Goal: Information Seeking & Learning: Learn about a topic

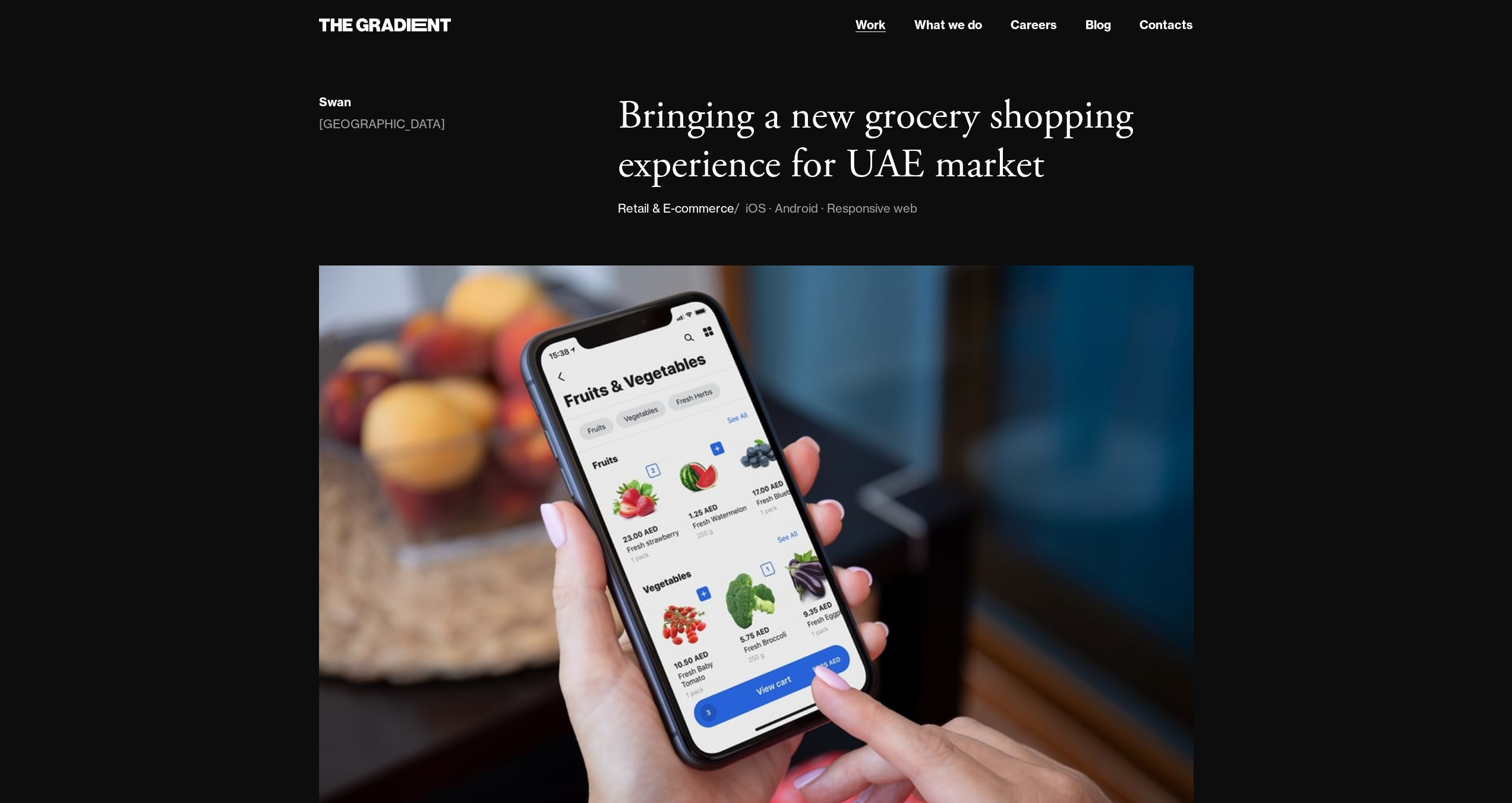
click at [874, 24] on link "Work" at bounding box center [871, 25] width 30 height 18
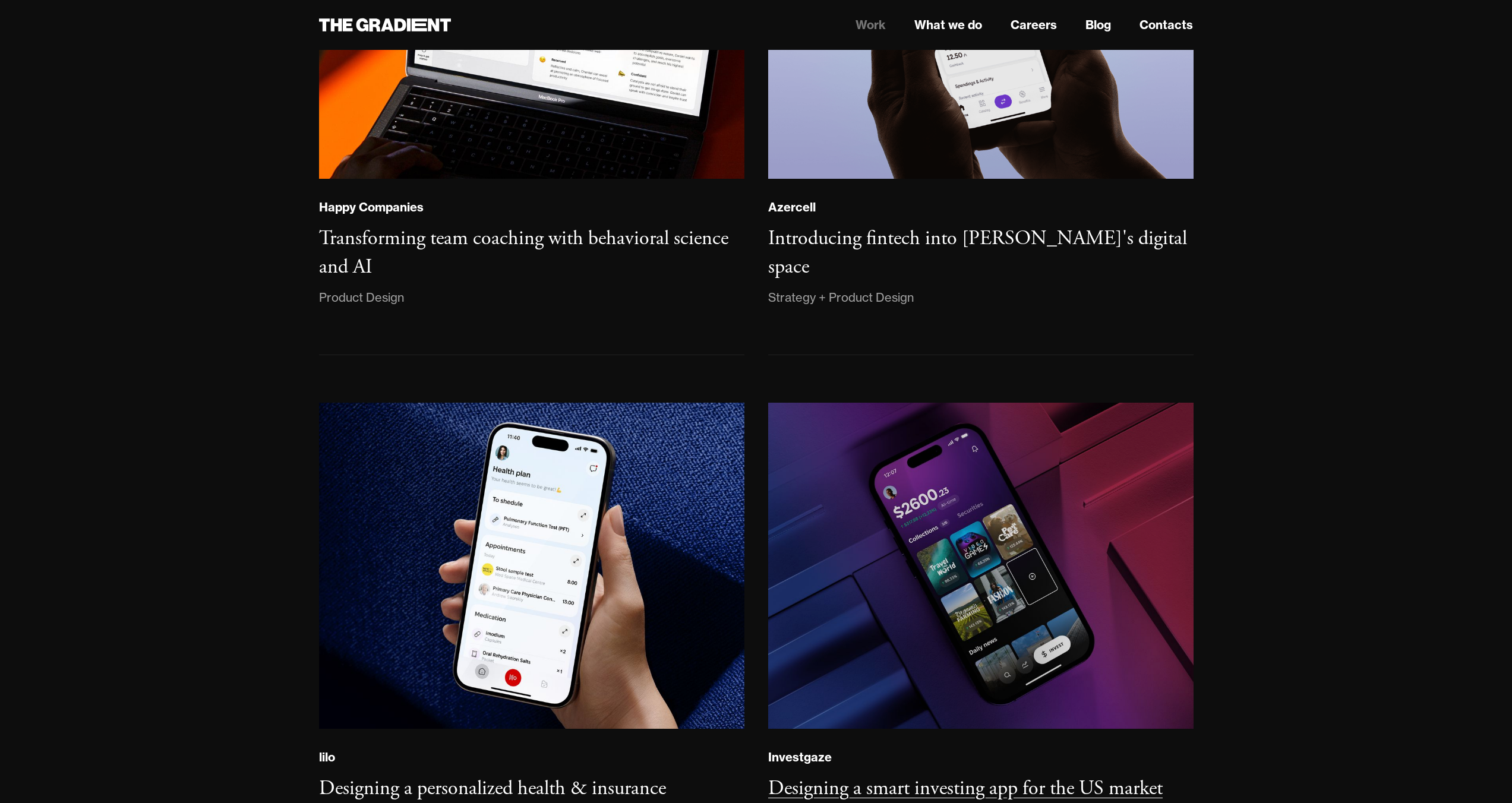
scroll to position [948, 0]
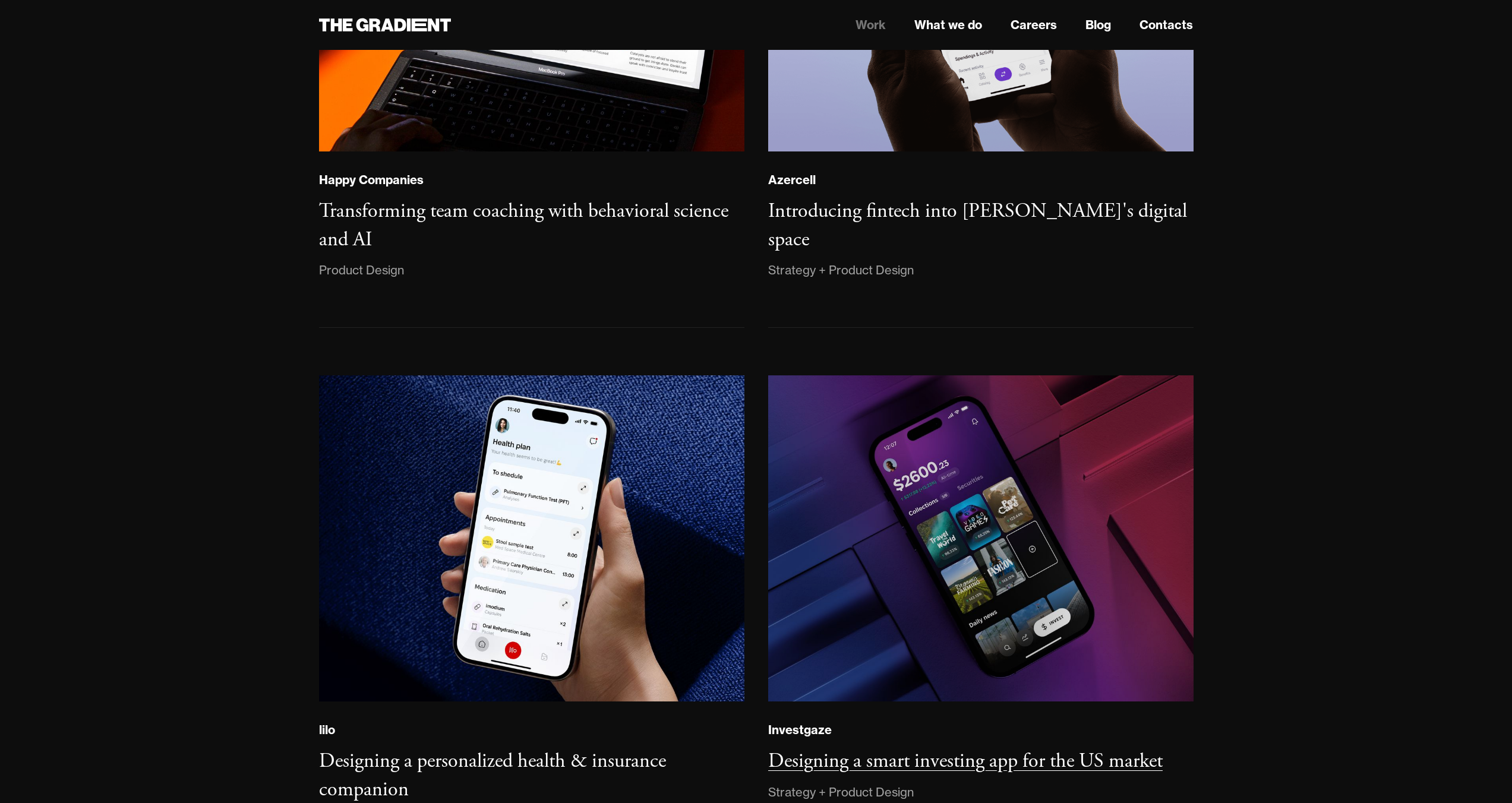
click at [1001, 444] on img at bounding box center [980, 539] width 427 height 328
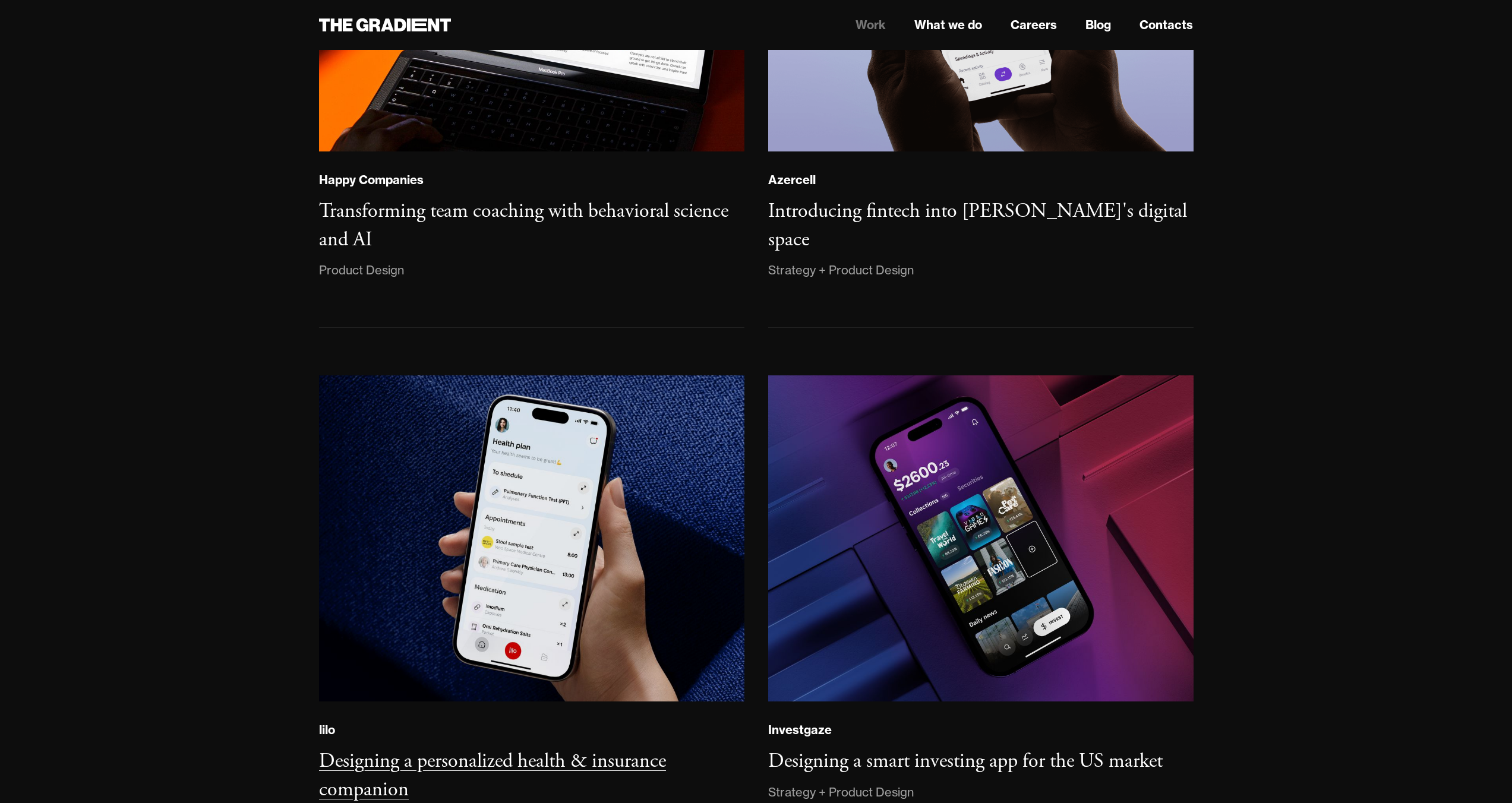
click at [633, 484] on img at bounding box center [531, 538] width 427 height 327
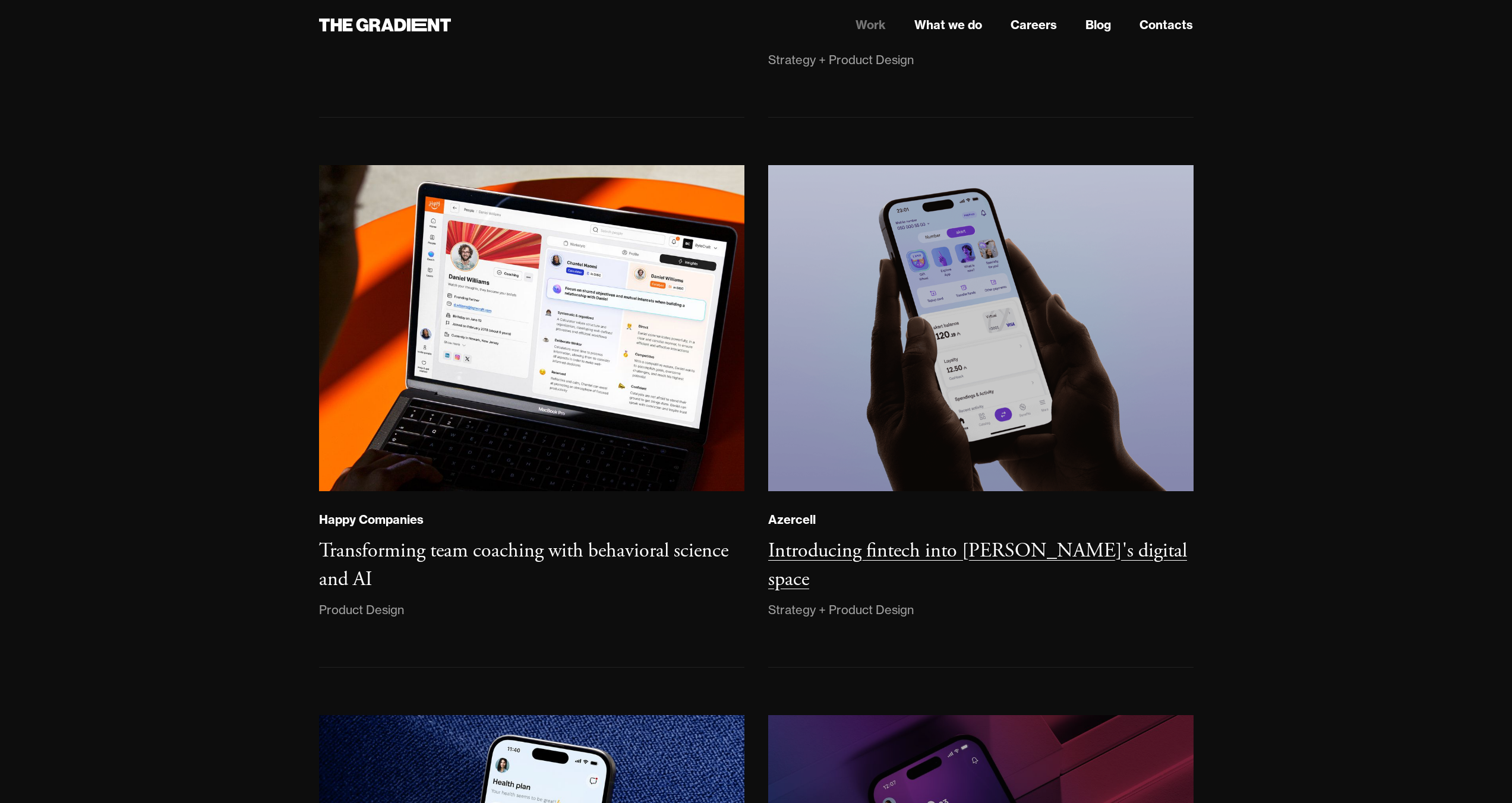
scroll to position [530, 0]
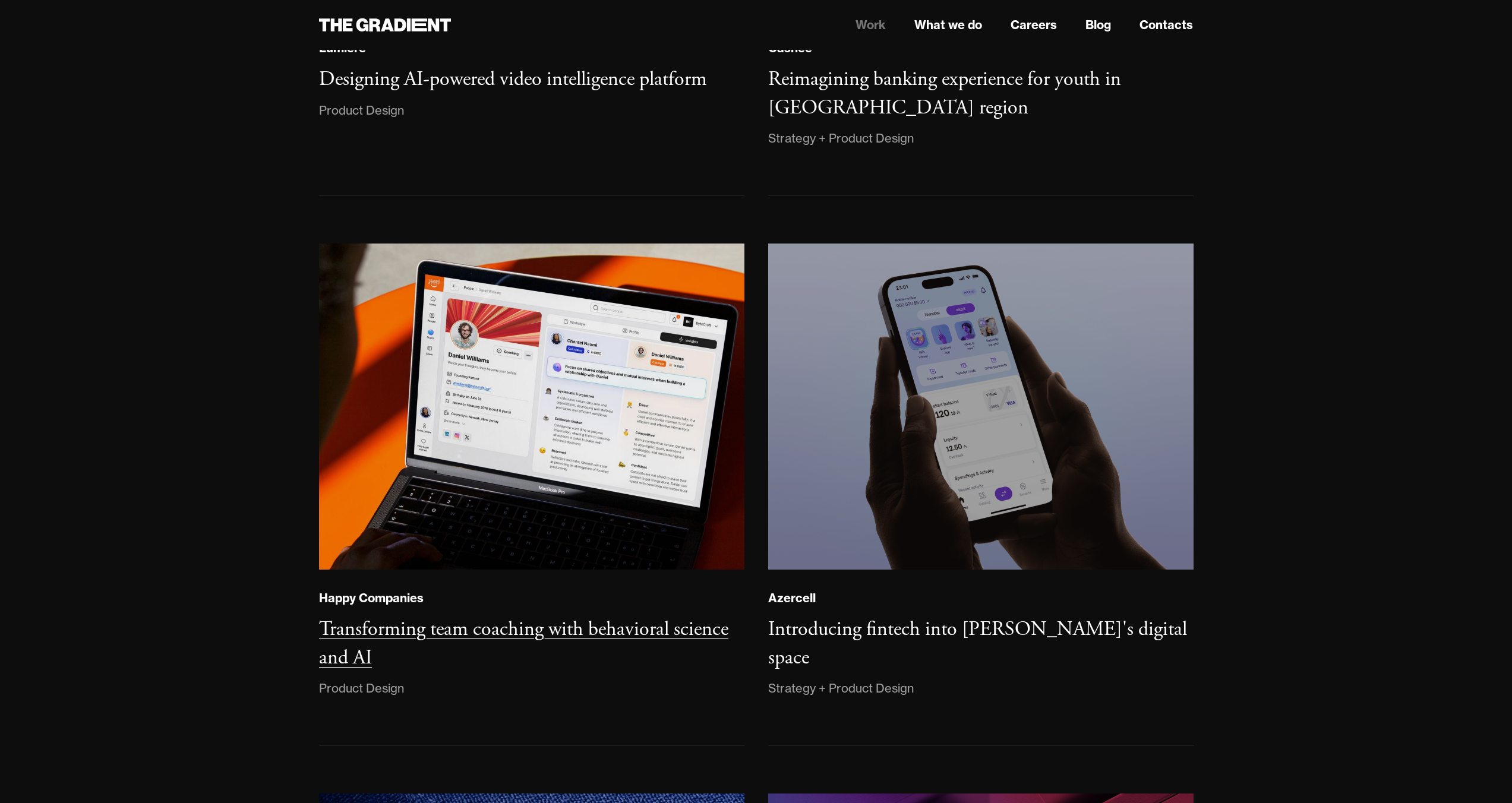
click at [507, 313] on img at bounding box center [531, 406] width 427 height 327
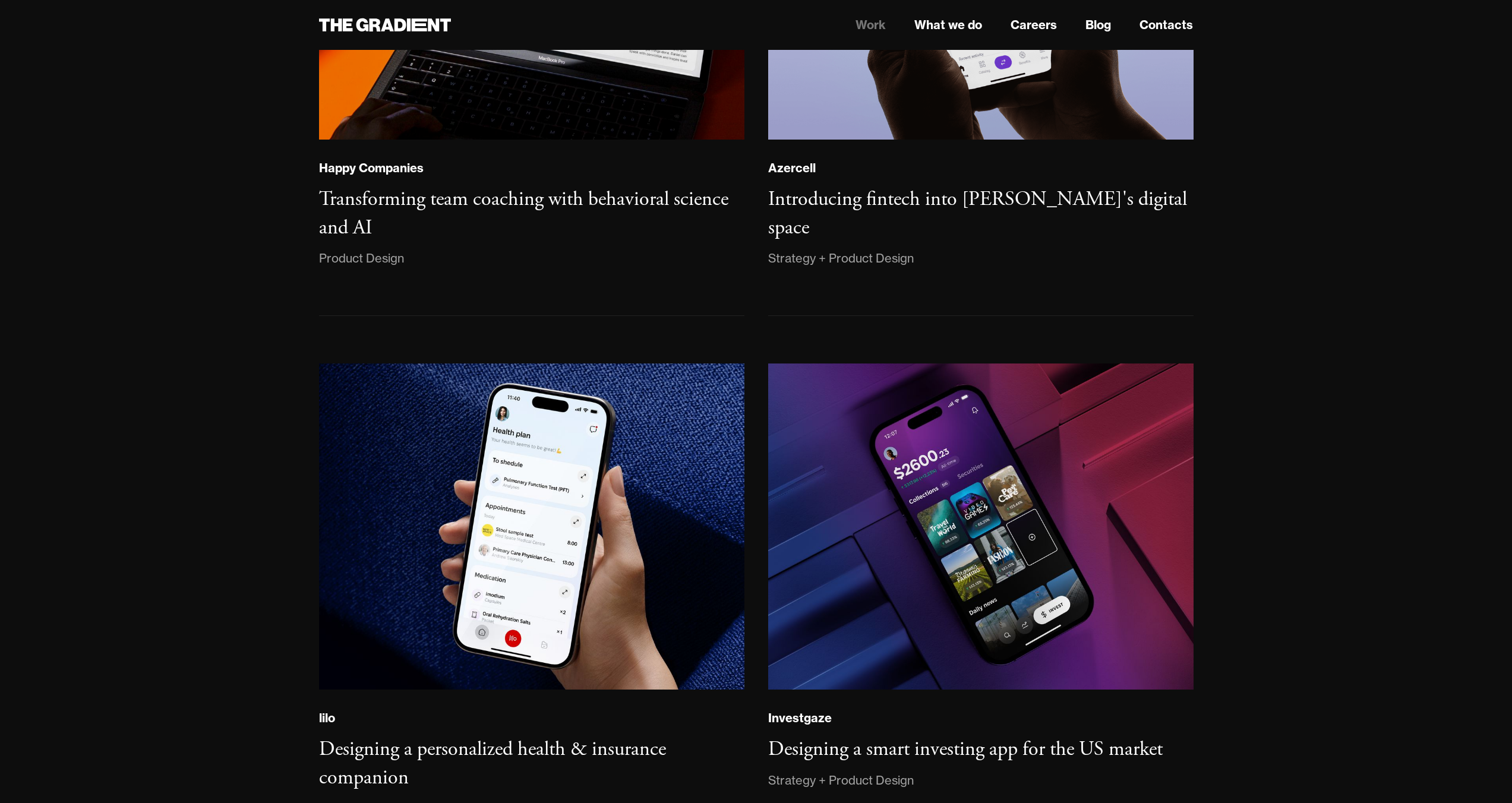
scroll to position [1104, 0]
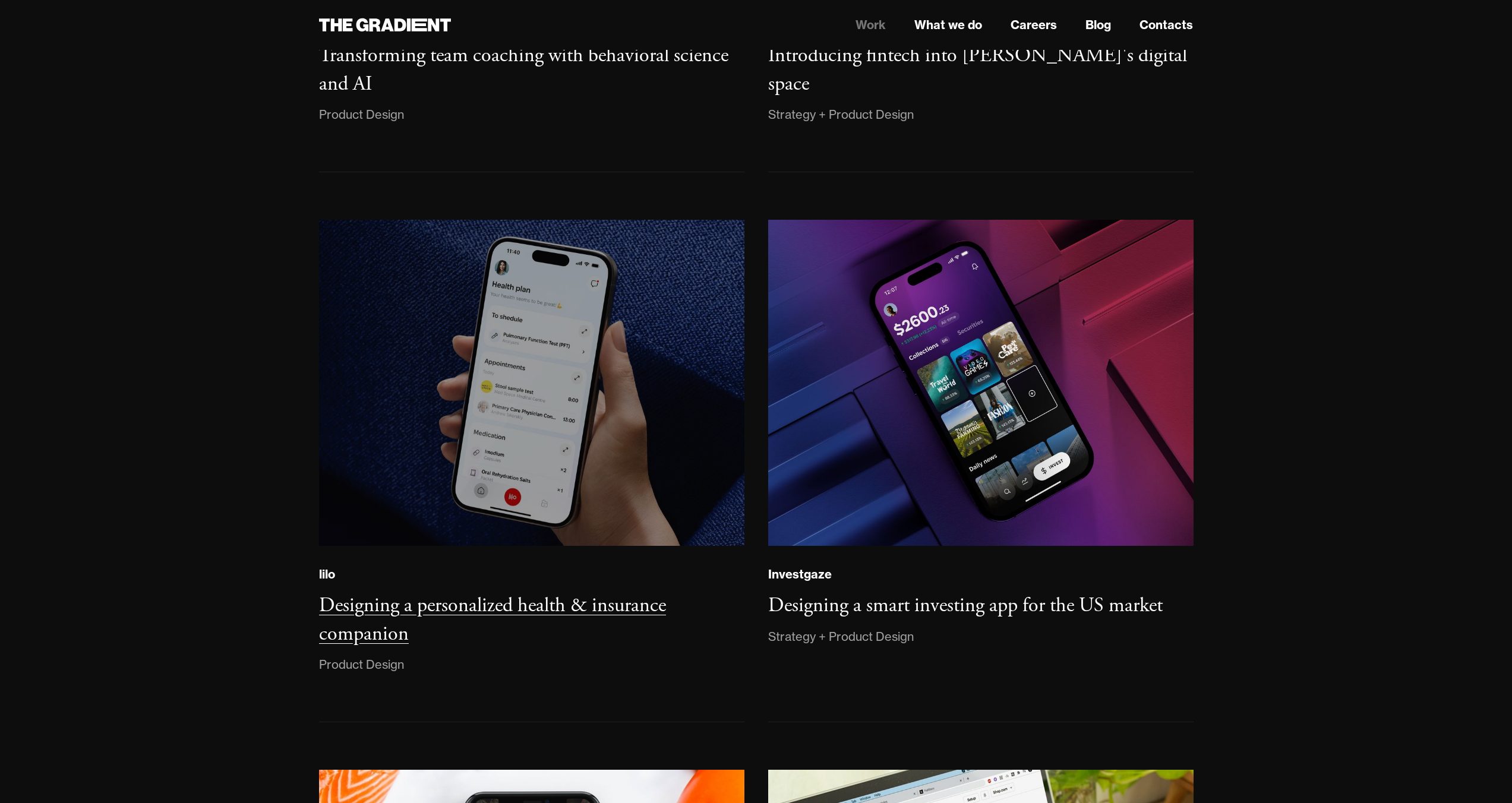
click at [618, 300] on img at bounding box center [531, 383] width 434 height 332
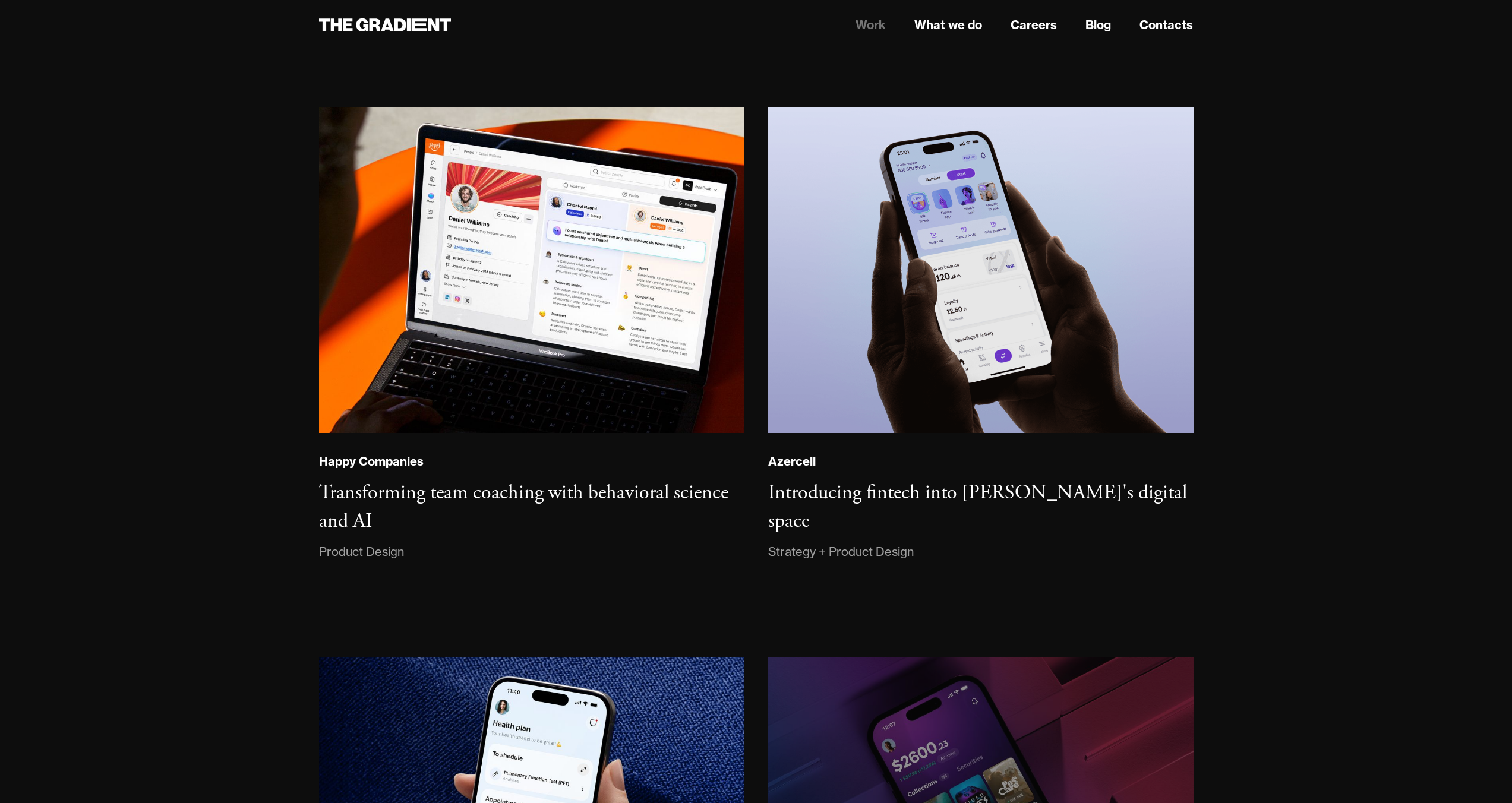
scroll to position [553, 0]
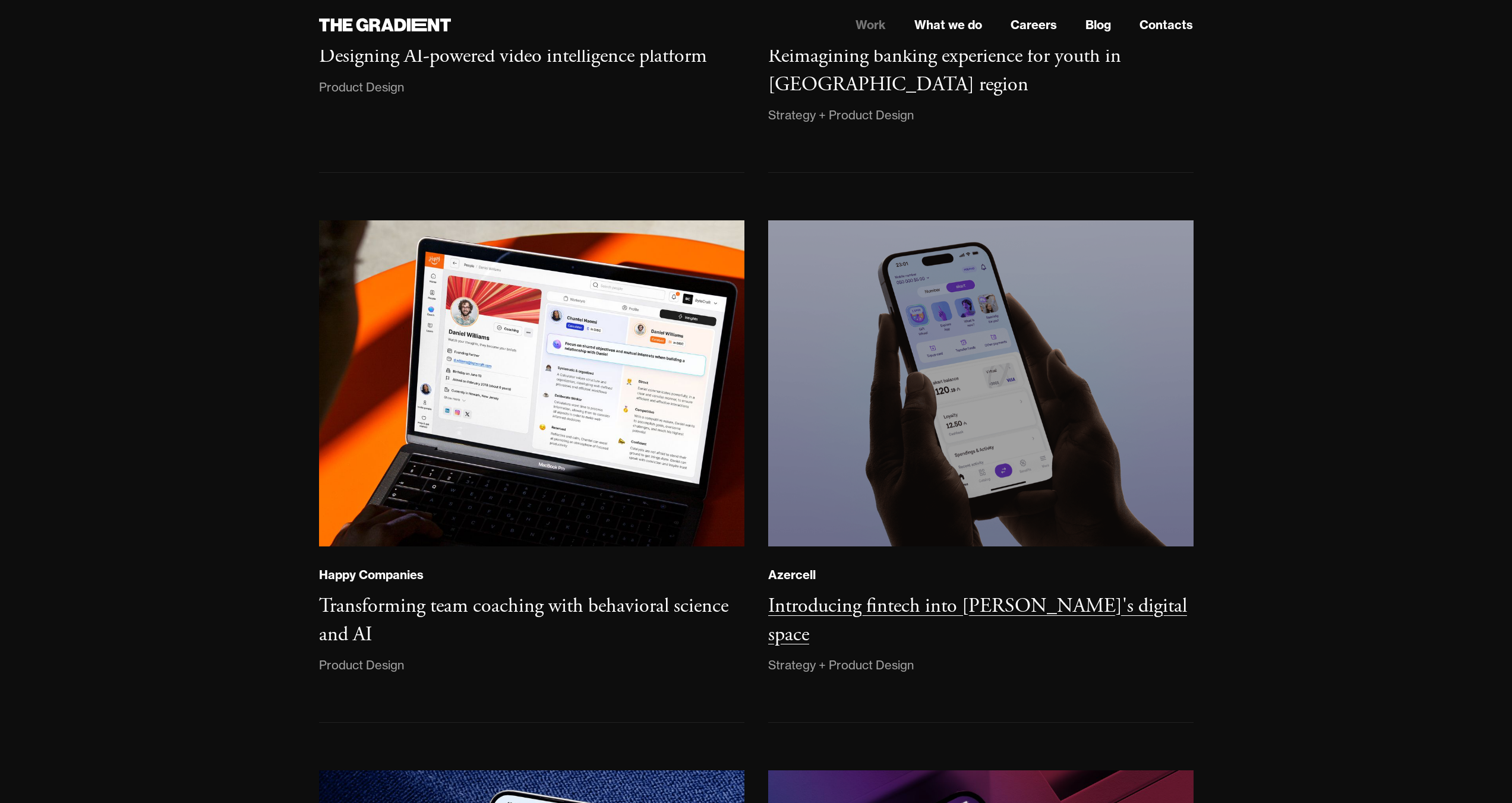
click at [944, 305] on img at bounding box center [980, 384] width 432 height 332
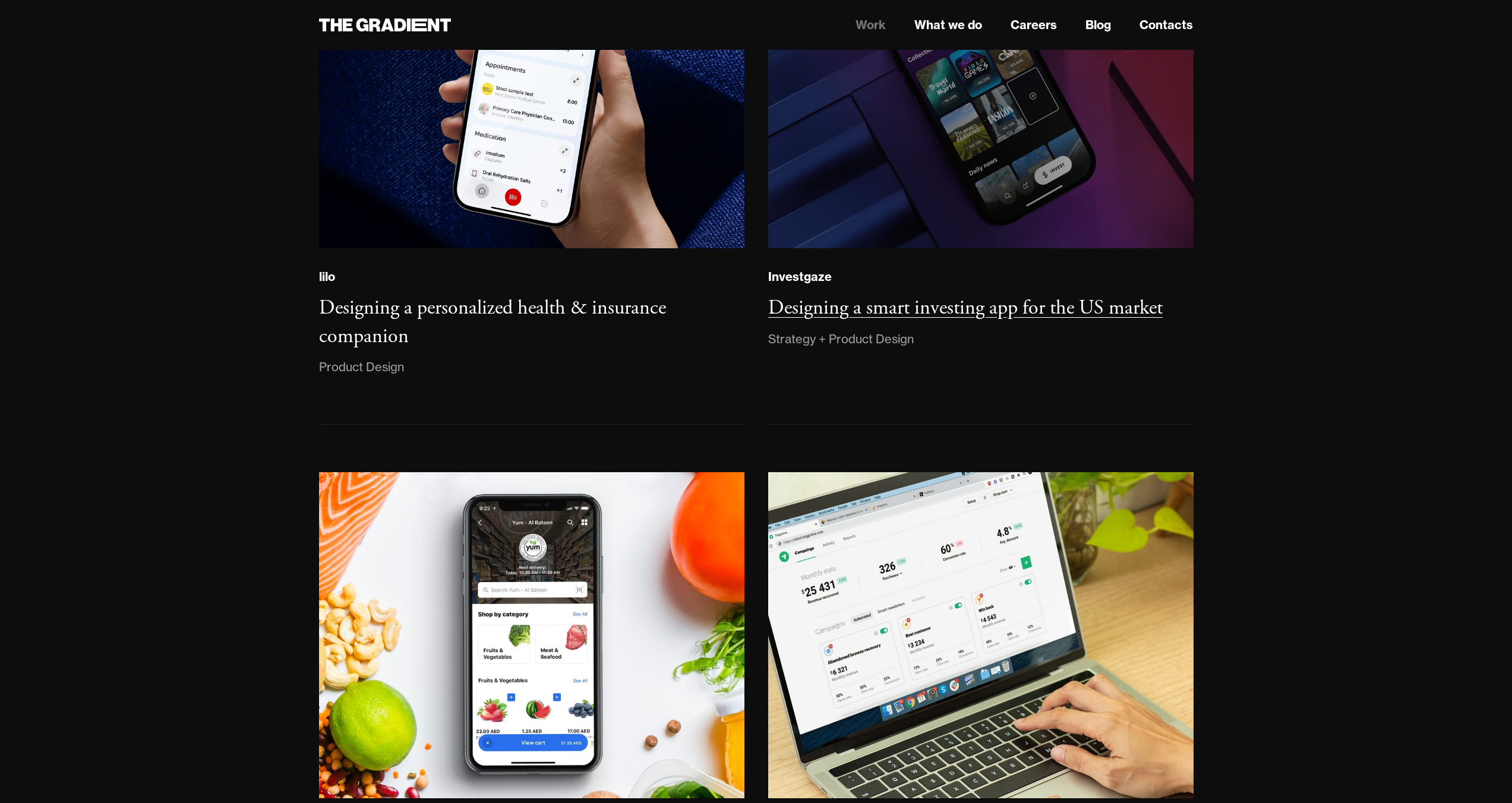
scroll to position [1543, 0]
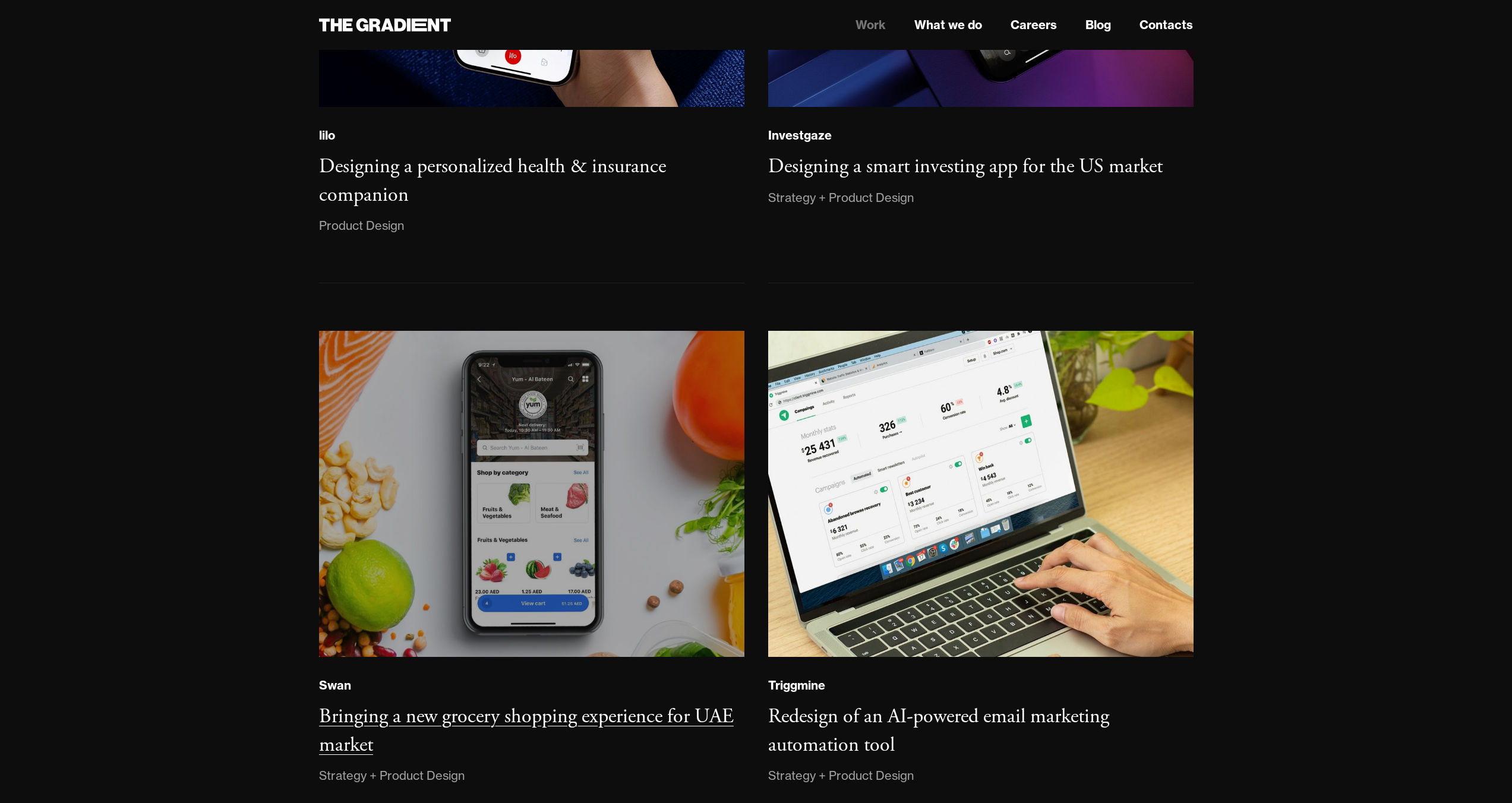
click at [689, 443] on img at bounding box center [530, 494] width 433 height 332
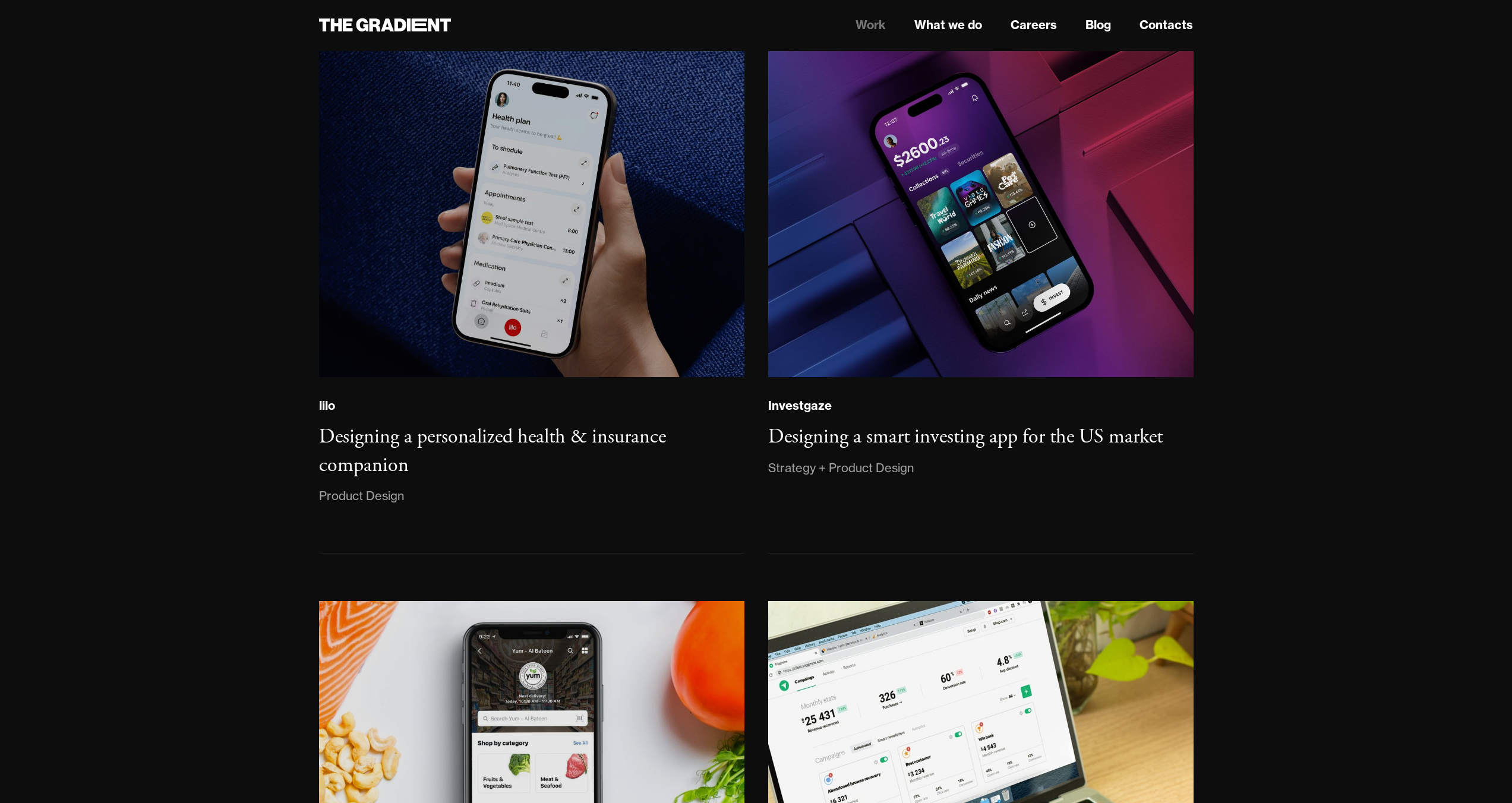
scroll to position [1394, 0]
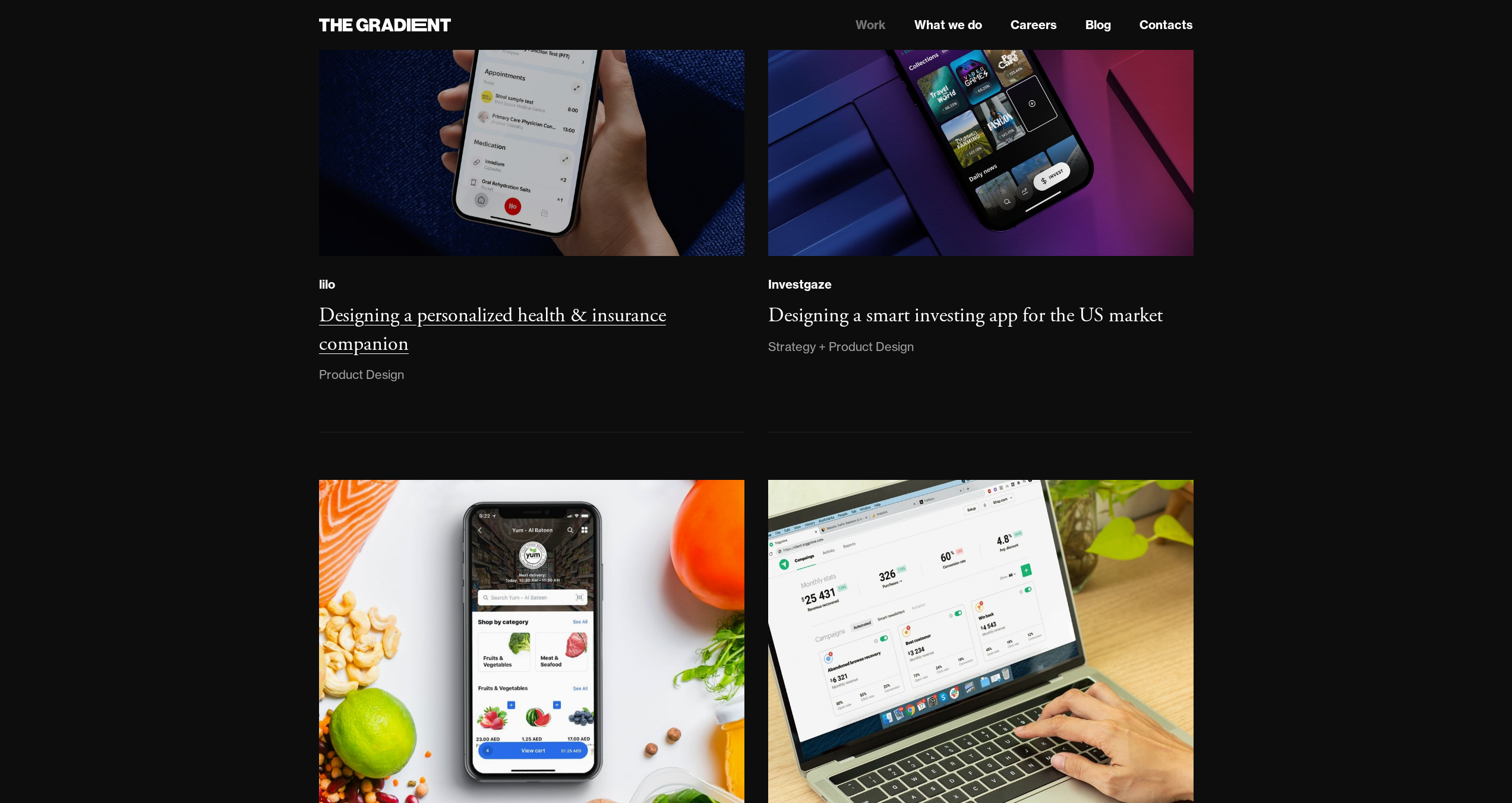
click at [608, 171] on img at bounding box center [531, 92] width 431 height 331
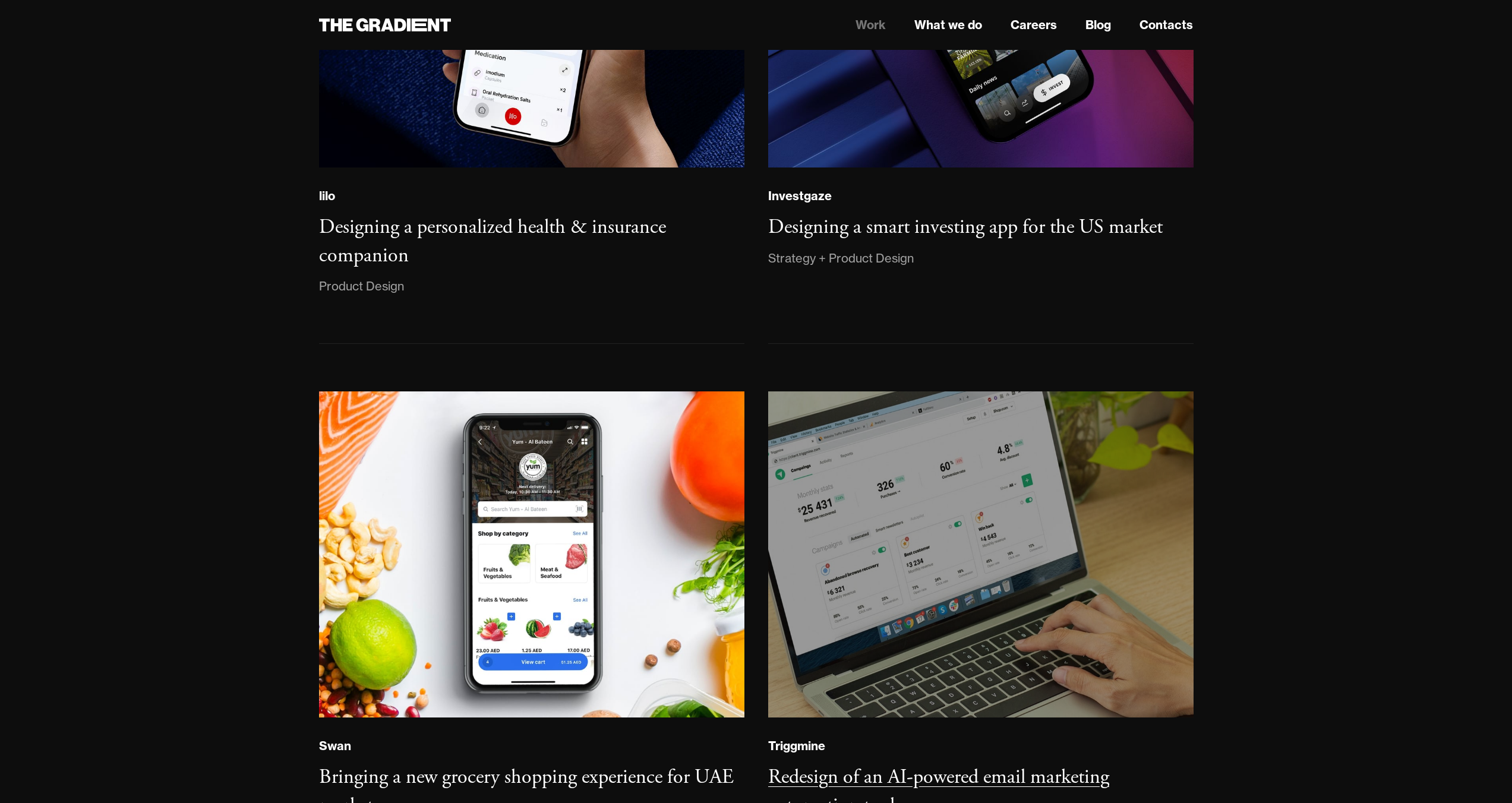
scroll to position [1511, 0]
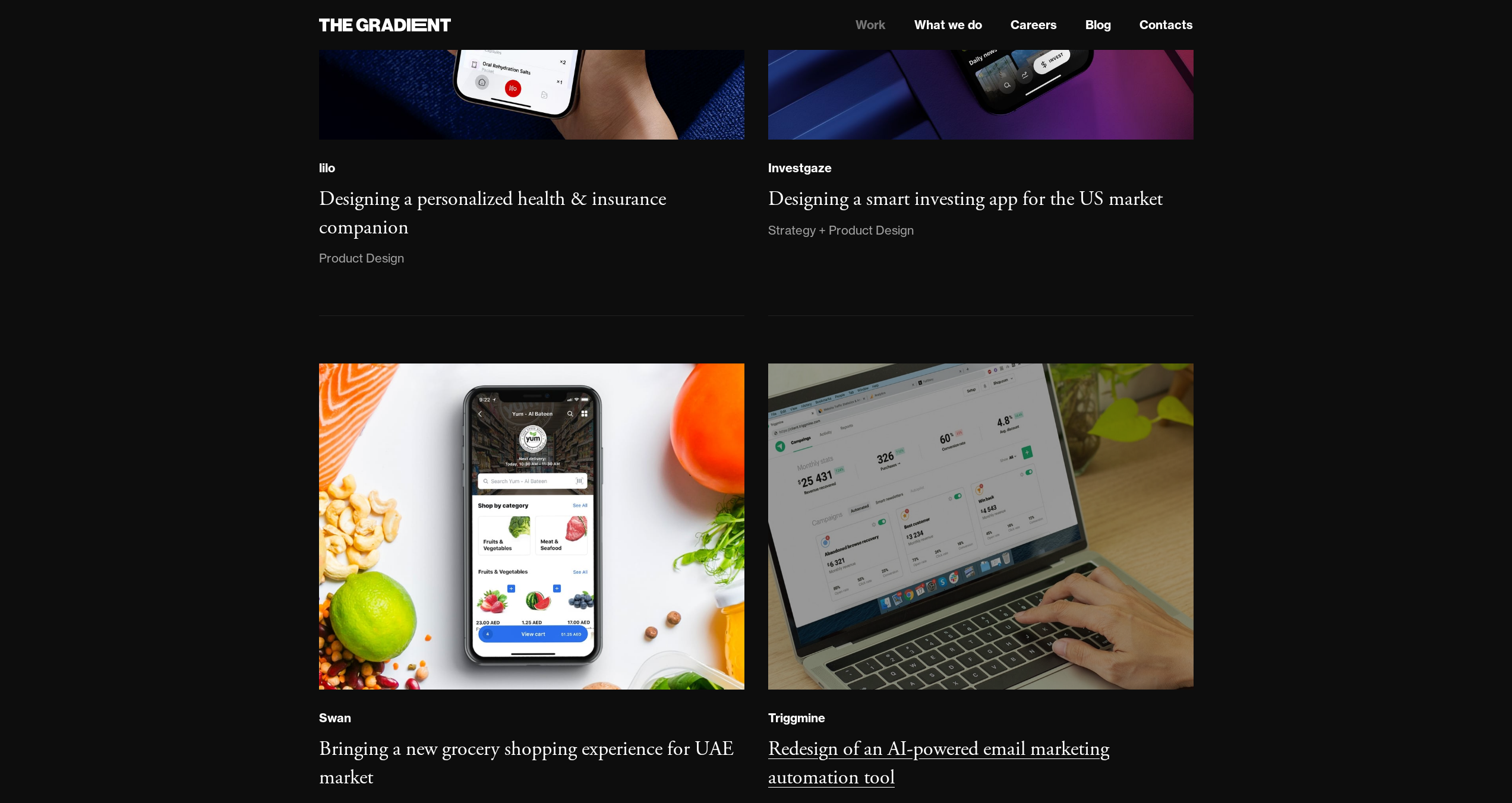
click at [958, 522] on img at bounding box center [980, 526] width 434 height 332
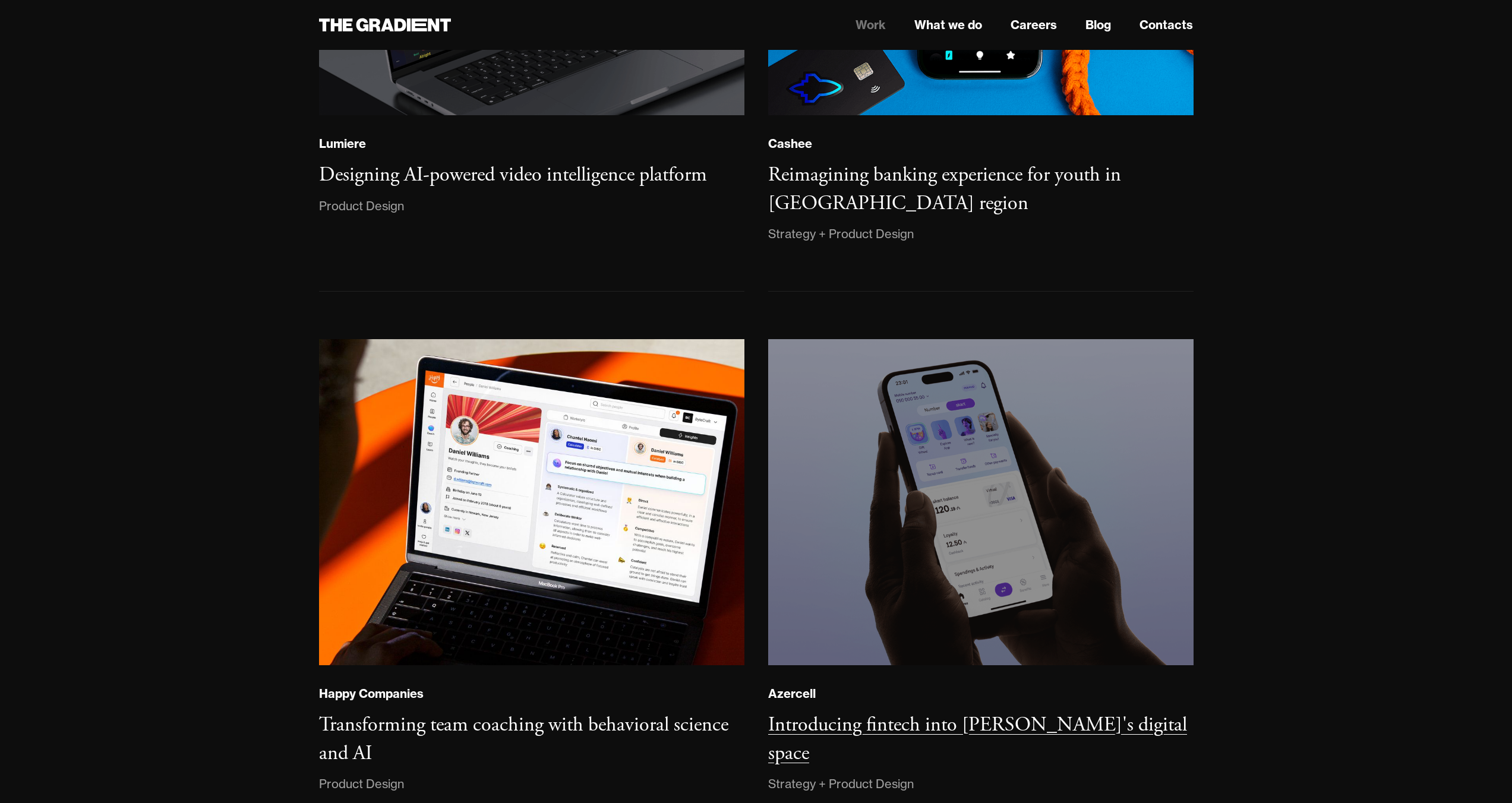
scroll to position [429, 0]
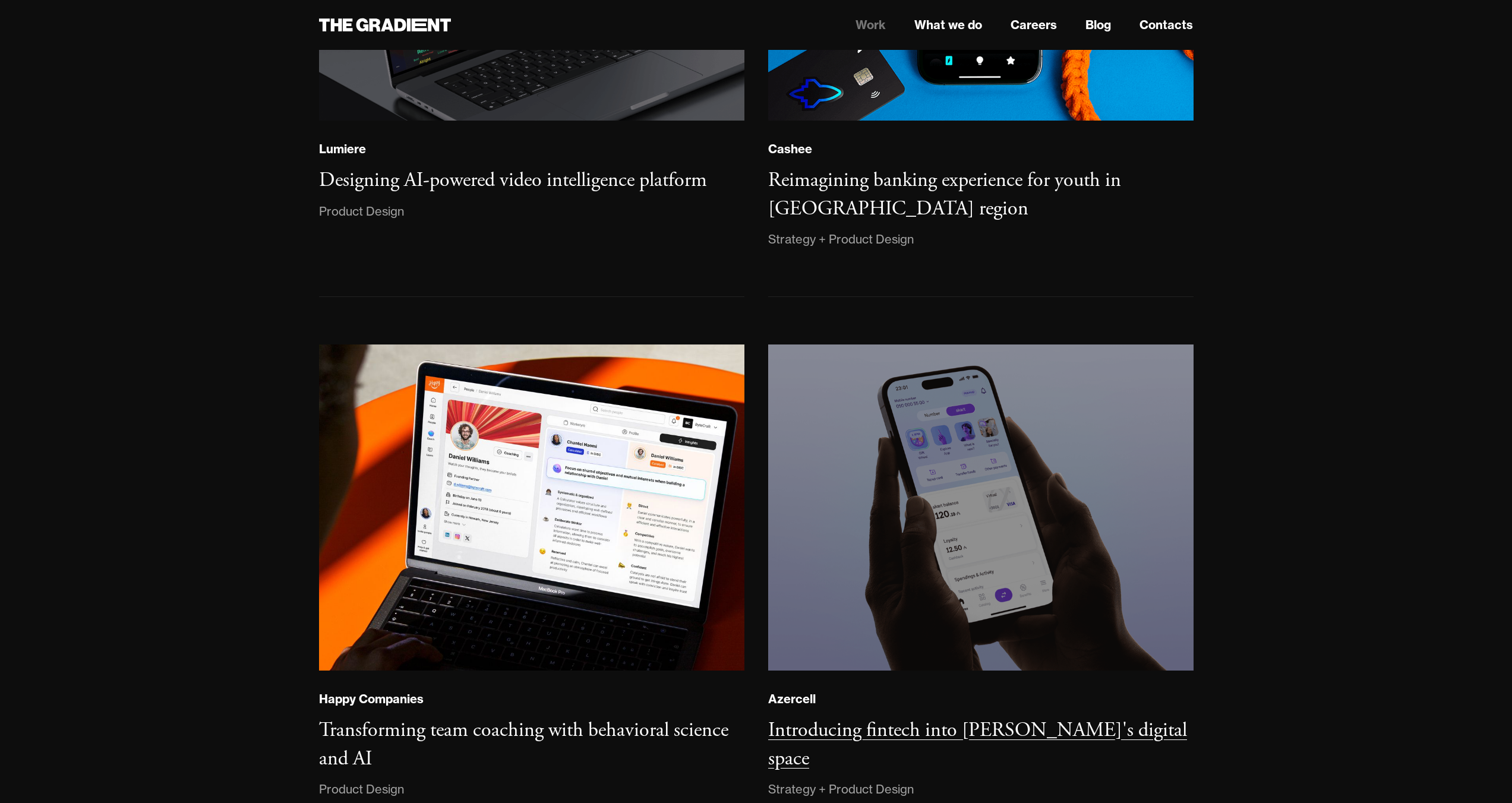
click at [864, 410] on img at bounding box center [980, 507] width 434 height 332
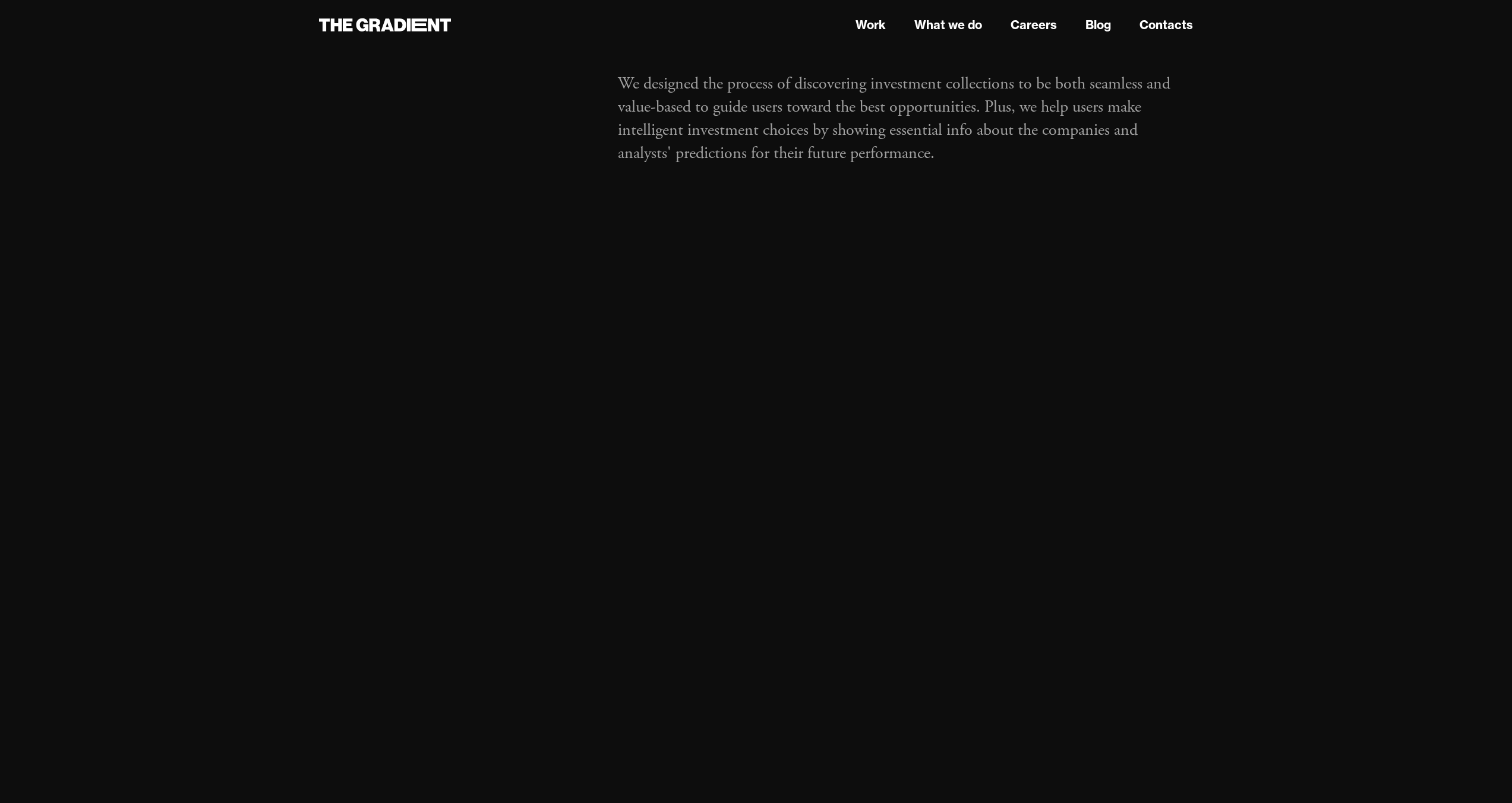
scroll to position [1802, 0]
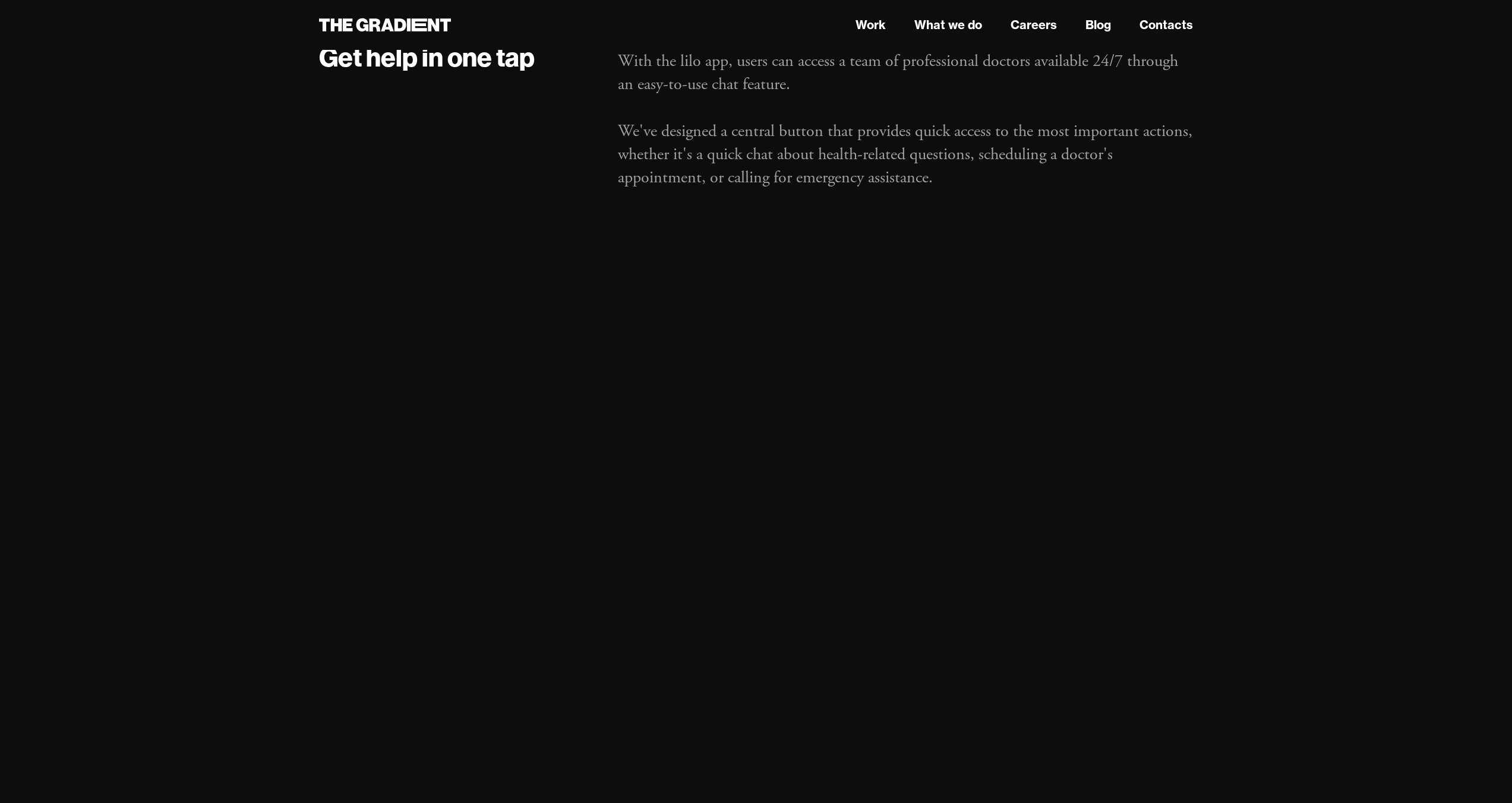
scroll to position [5251, 0]
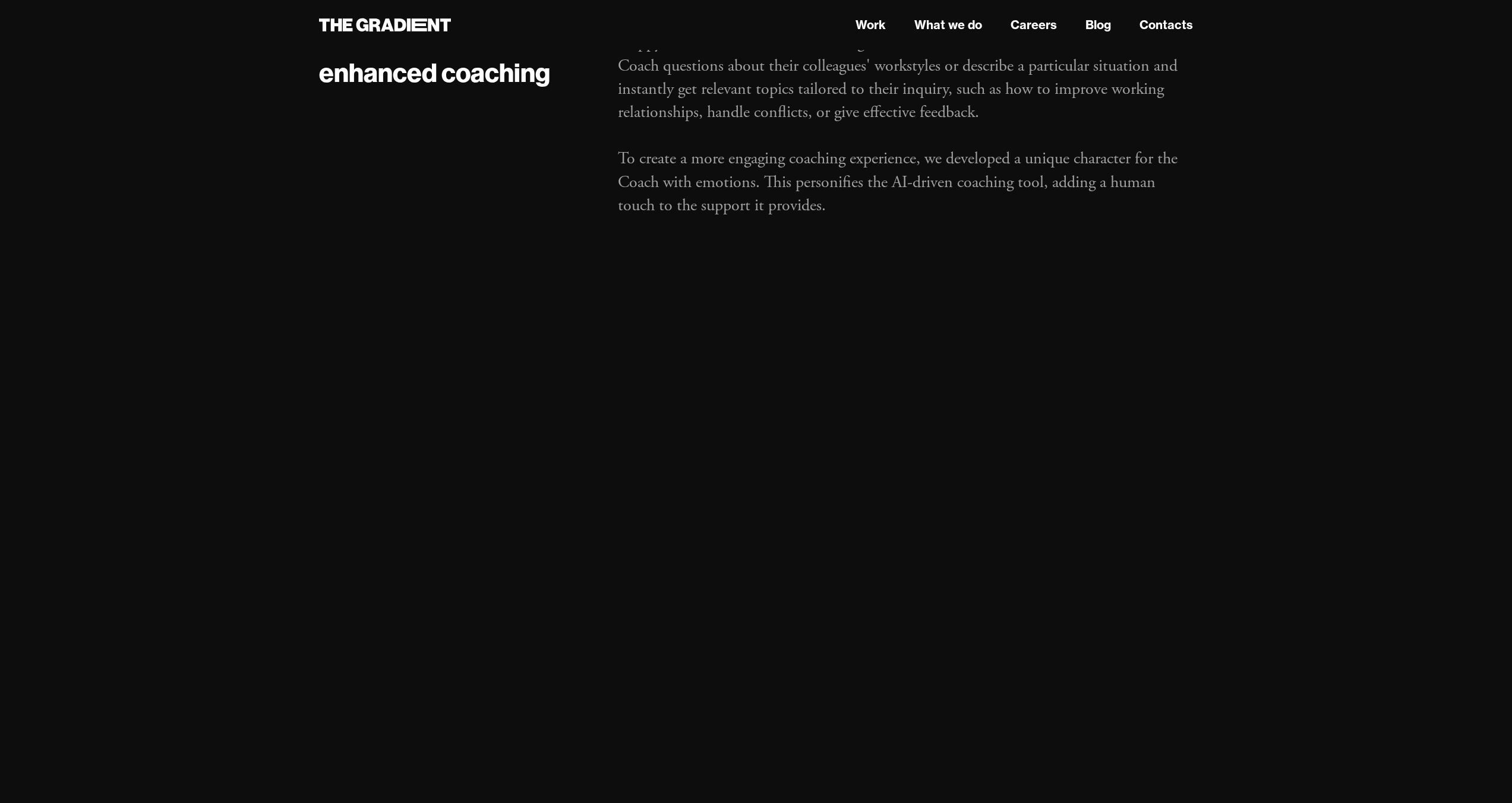
scroll to position [5018, 0]
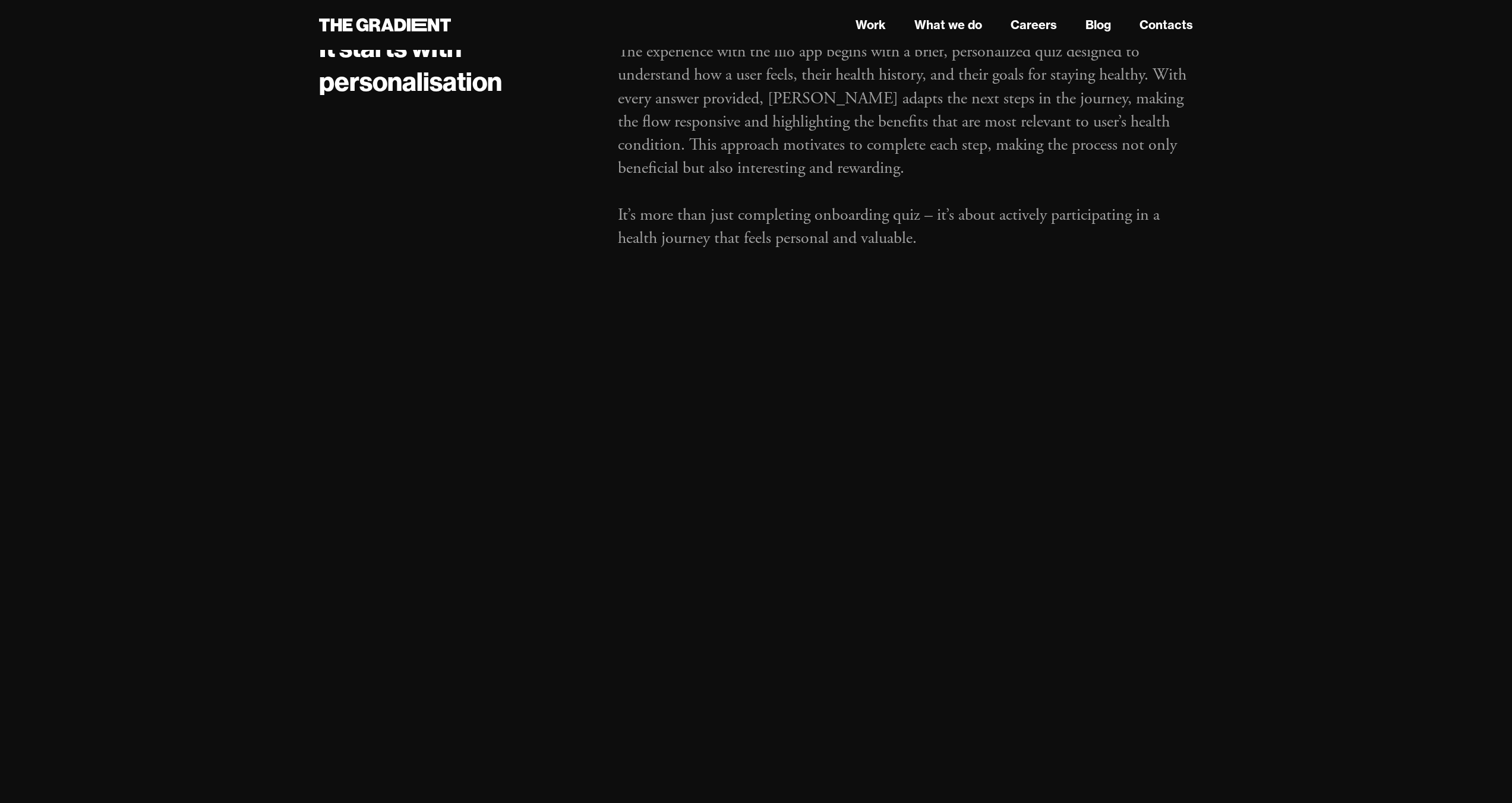
scroll to position [1425, 0]
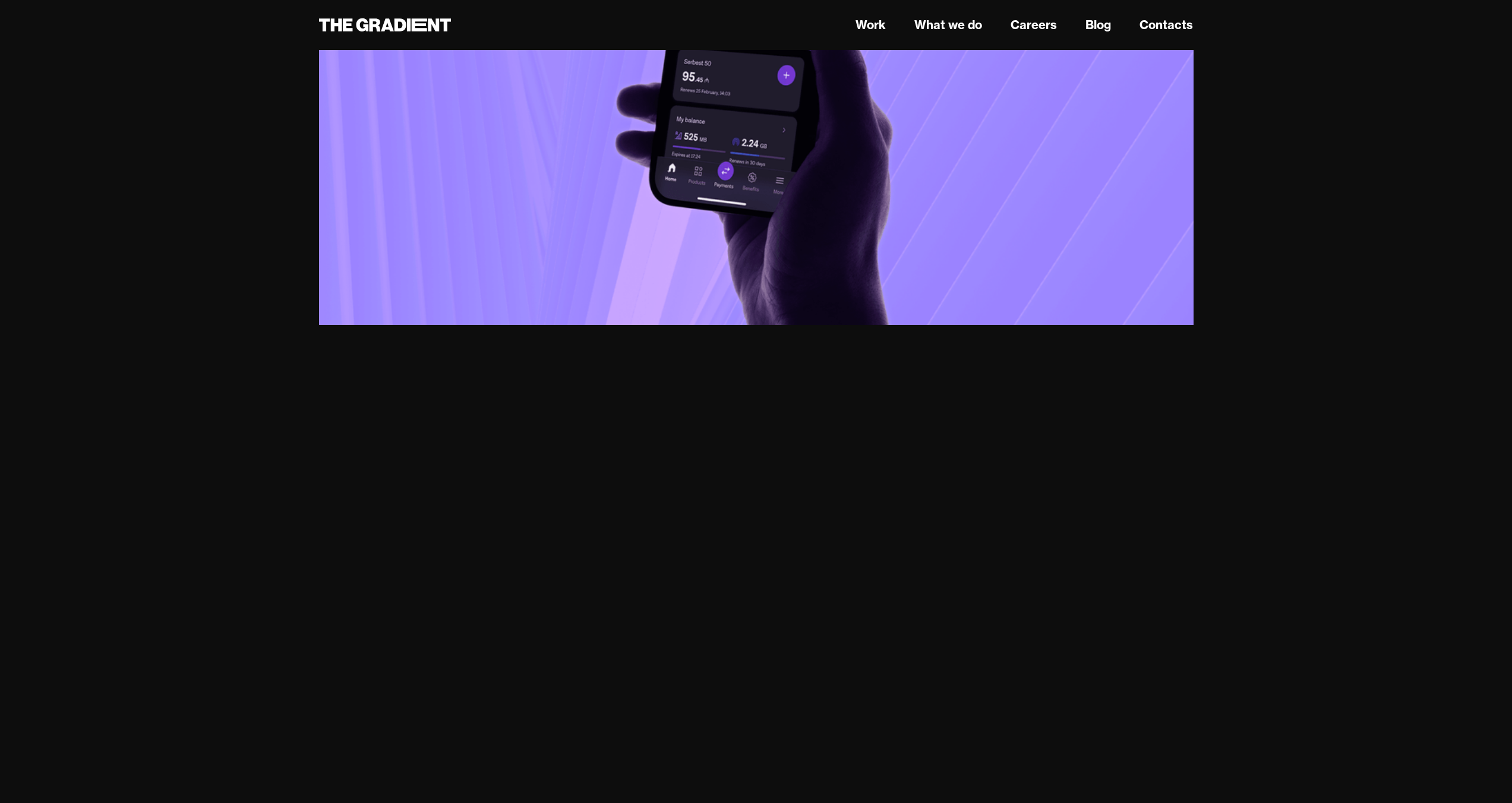
scroll to position [4454, 0]
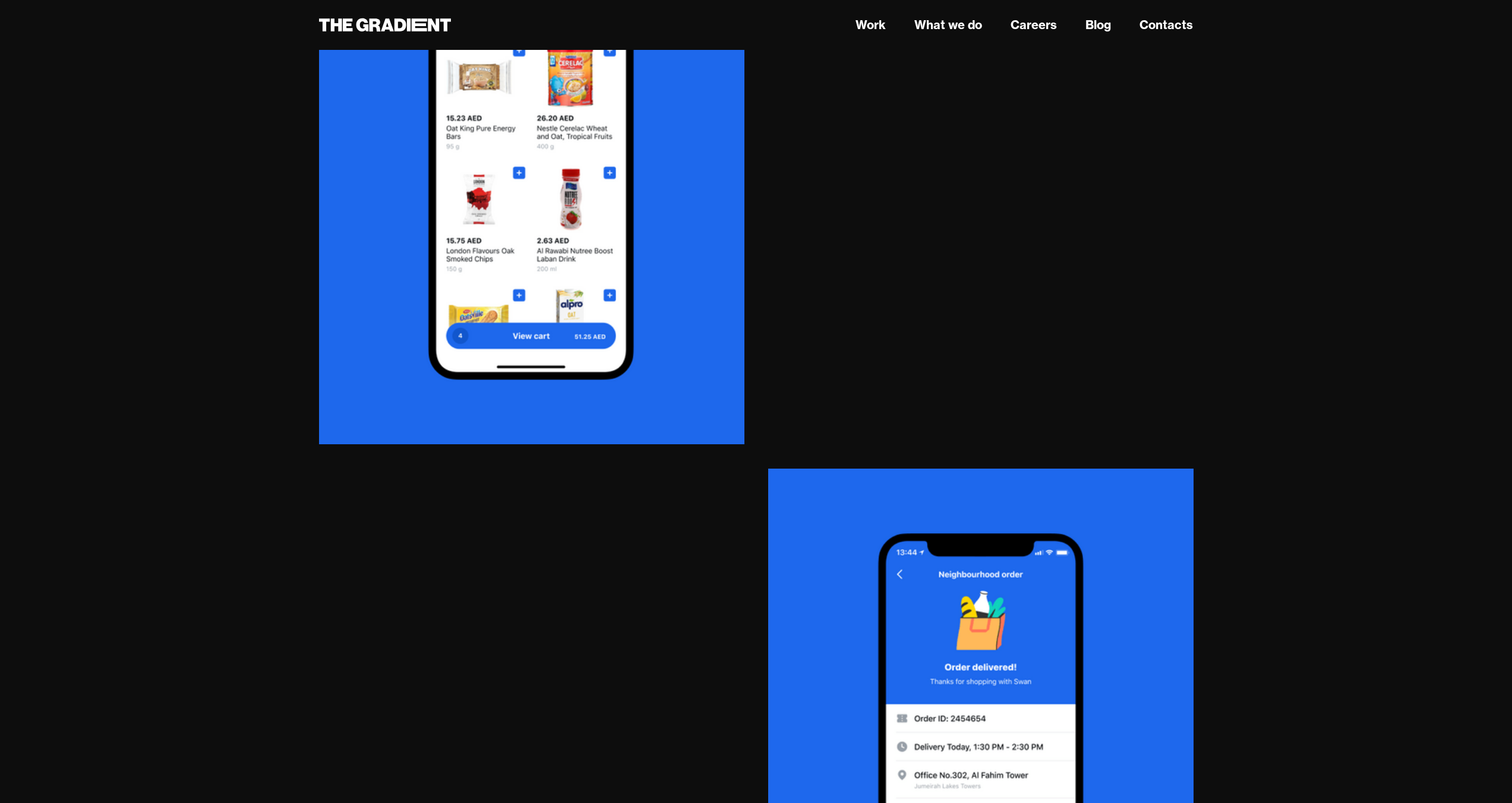
scroll to position [2796, 0]
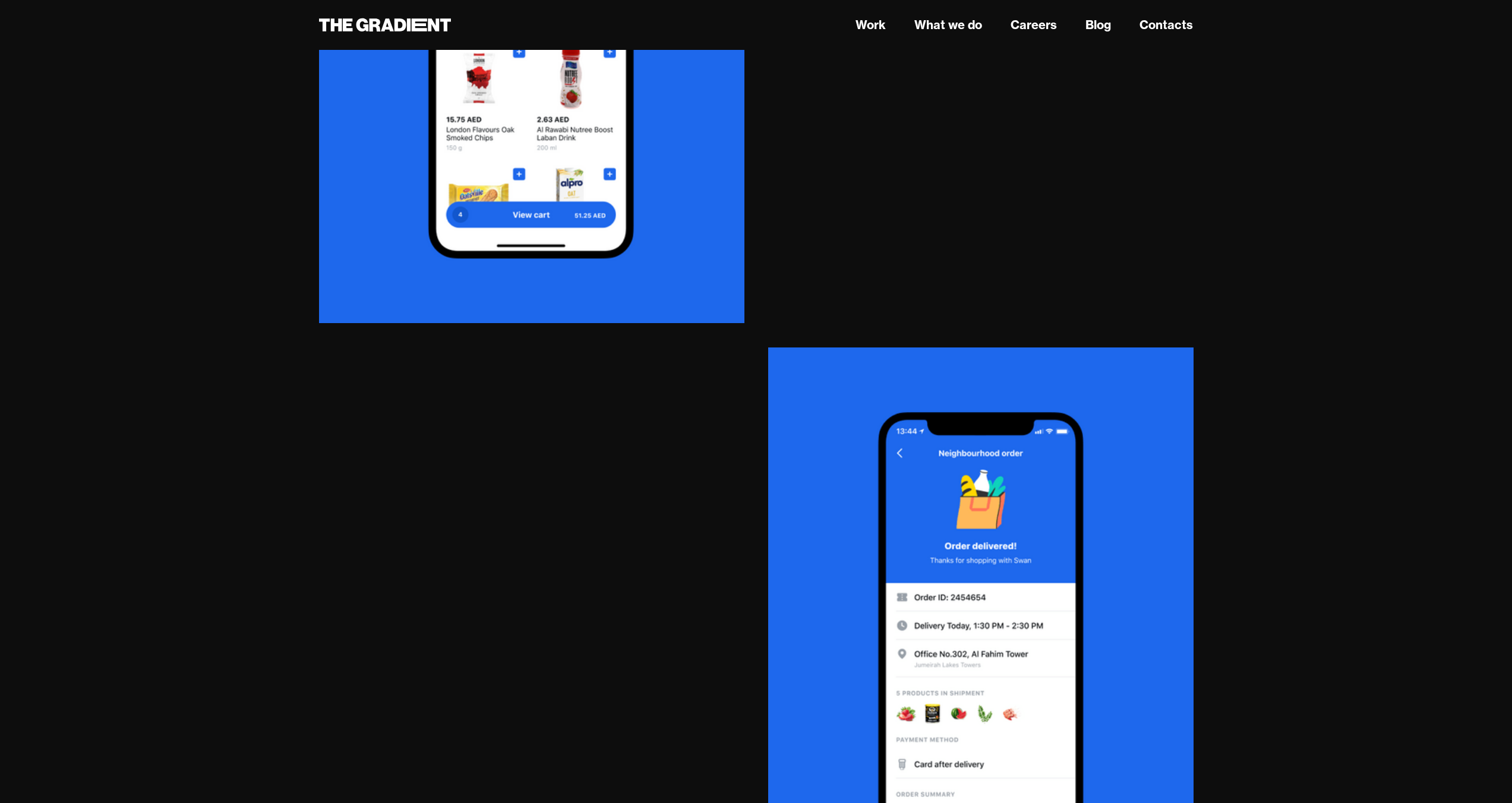
click at [1028, 336] on div at bounding box center [980, 591] width 425 height 535
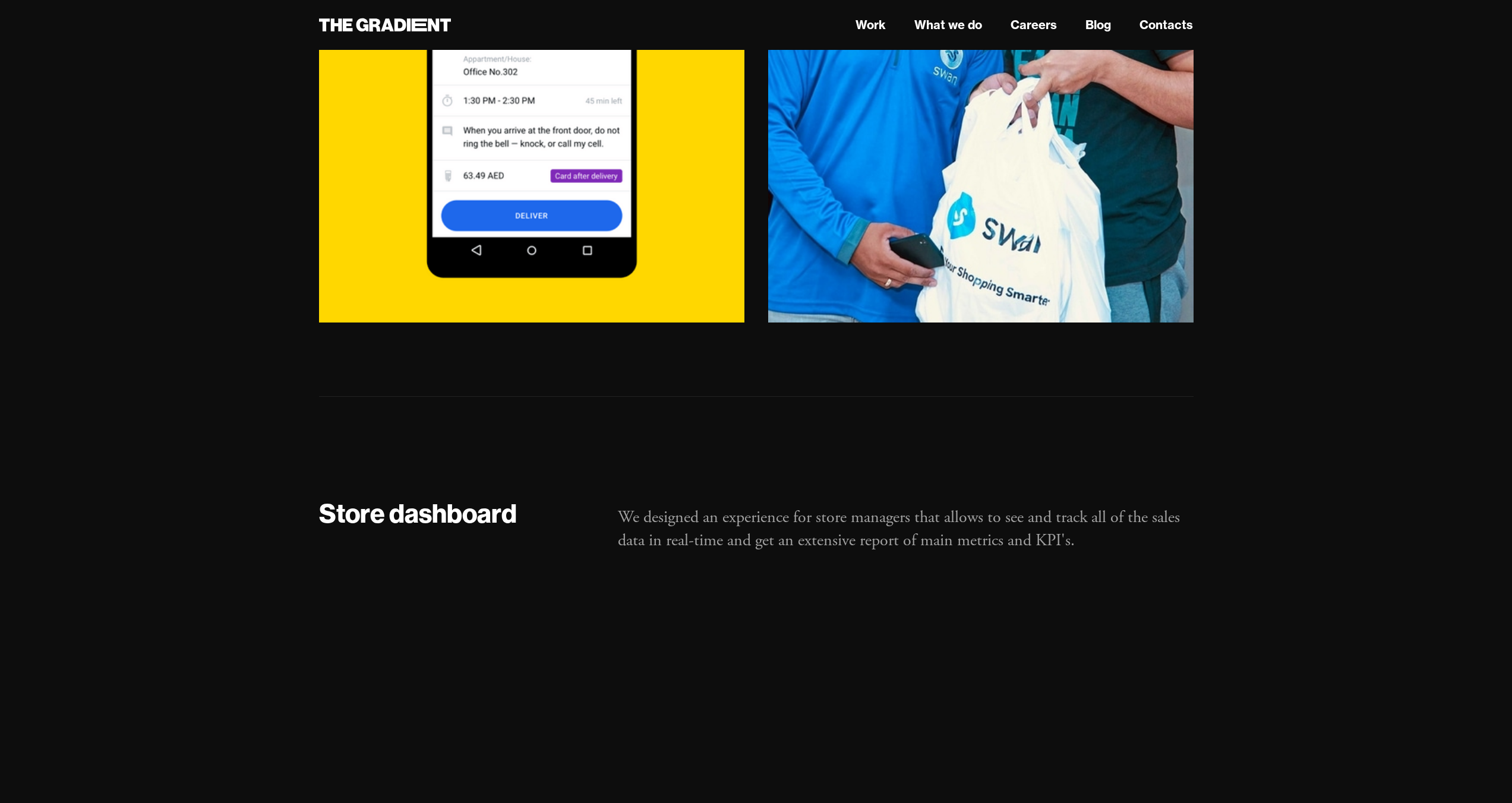
scroll to position [6135, 0]
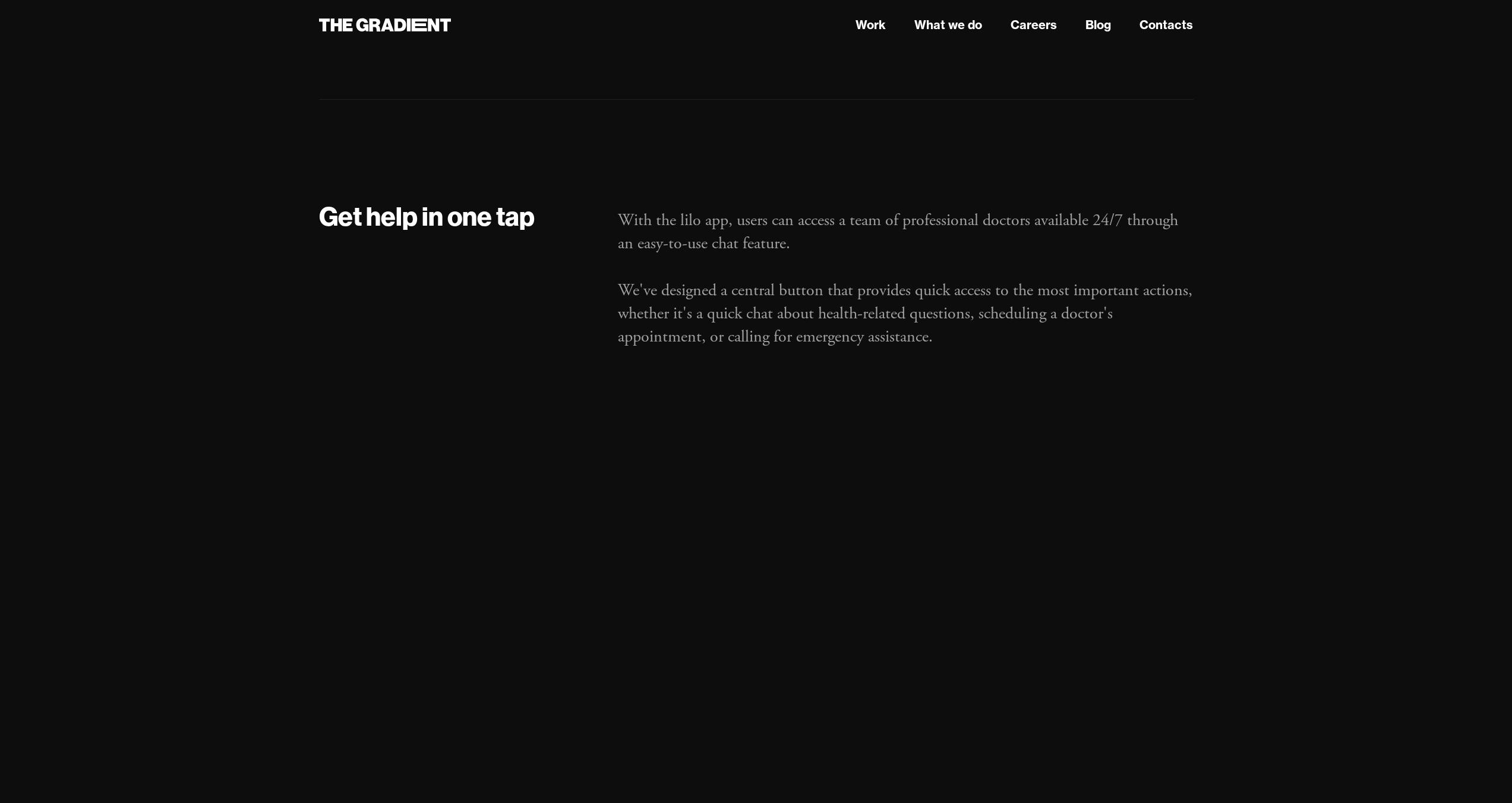
scroll to position [5435, 0]
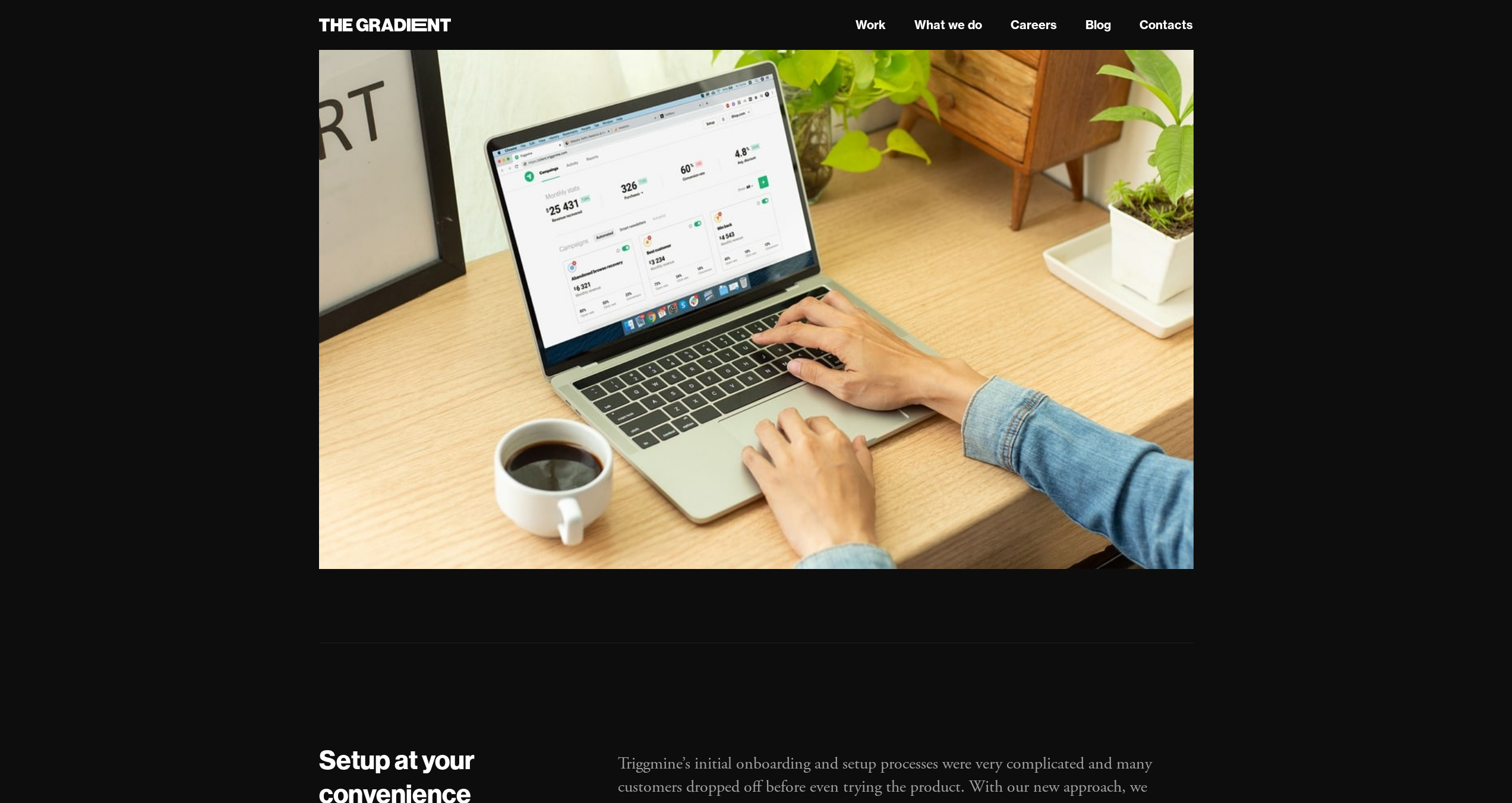
scroll to position [1562, 0]
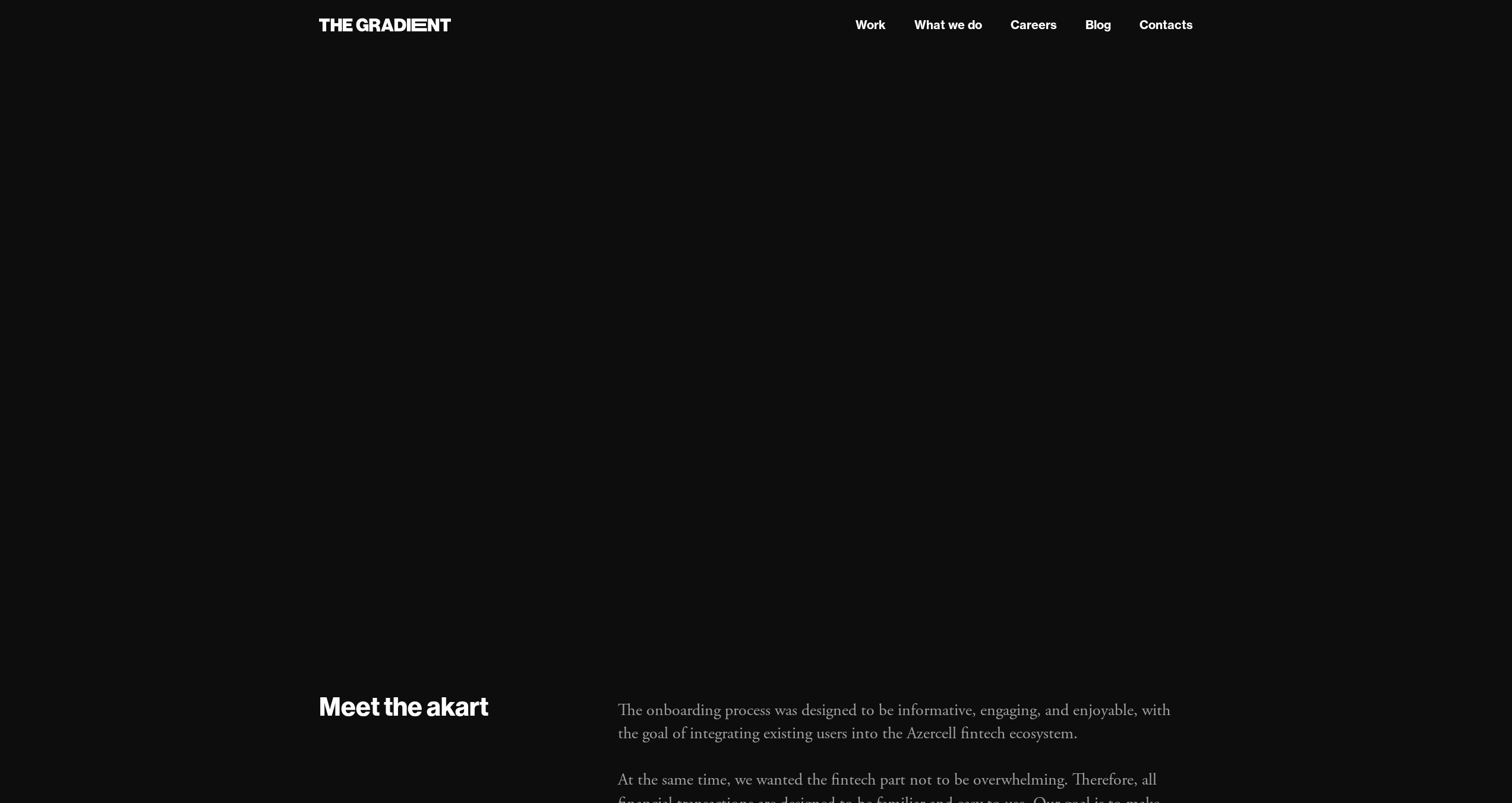
scroll to position [1793, 0]
